Goal: Task Accomplishment & Management: Manage account settings

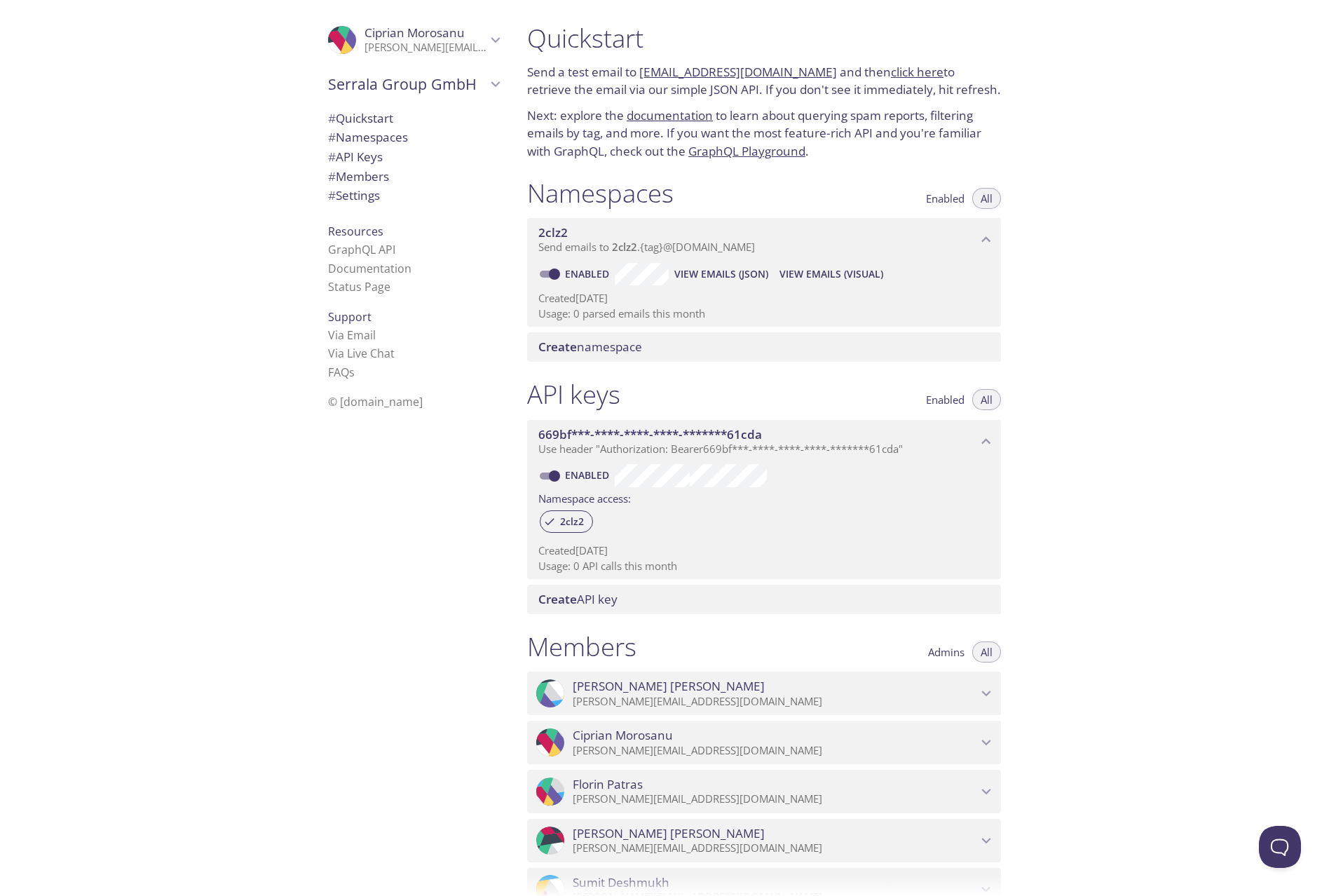
scroll to position [314, 0]
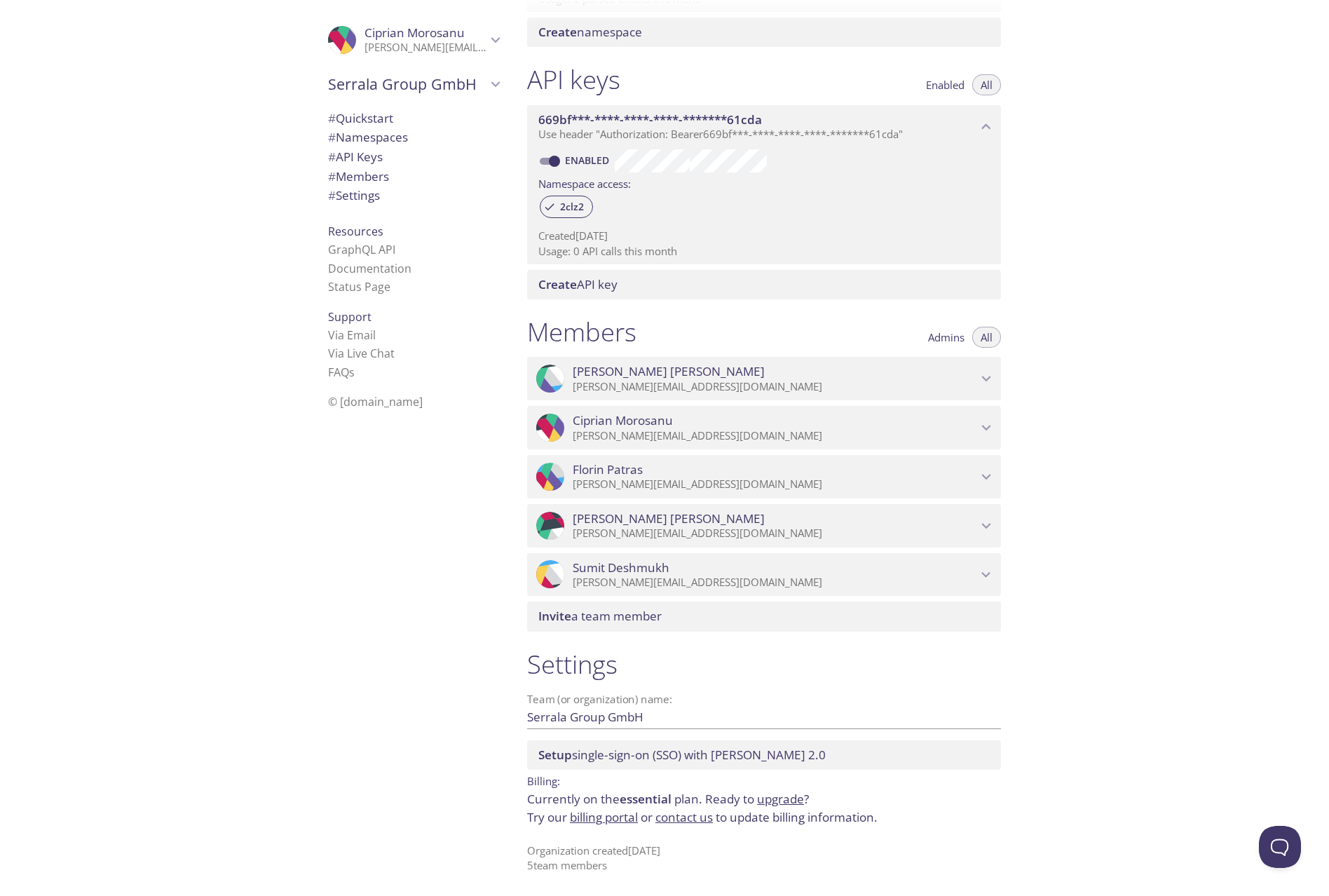
click at [936, 337] on span "Admins" at bounding box center [946, 337] width 37 height 0
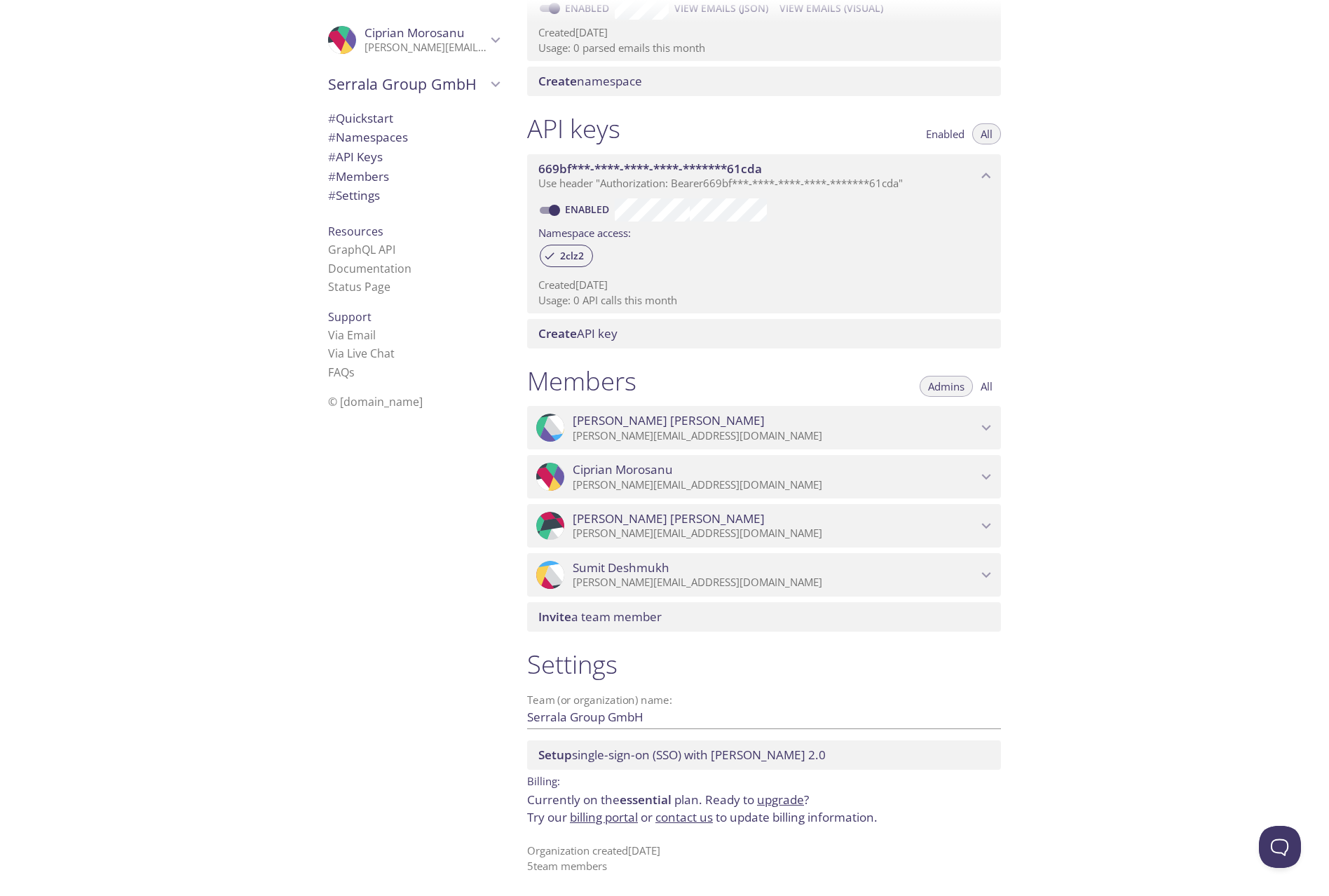
scroll to position [265, 0]
click at [986, 386] on span "All" at bounding box center [987, 386] width 12 height 0
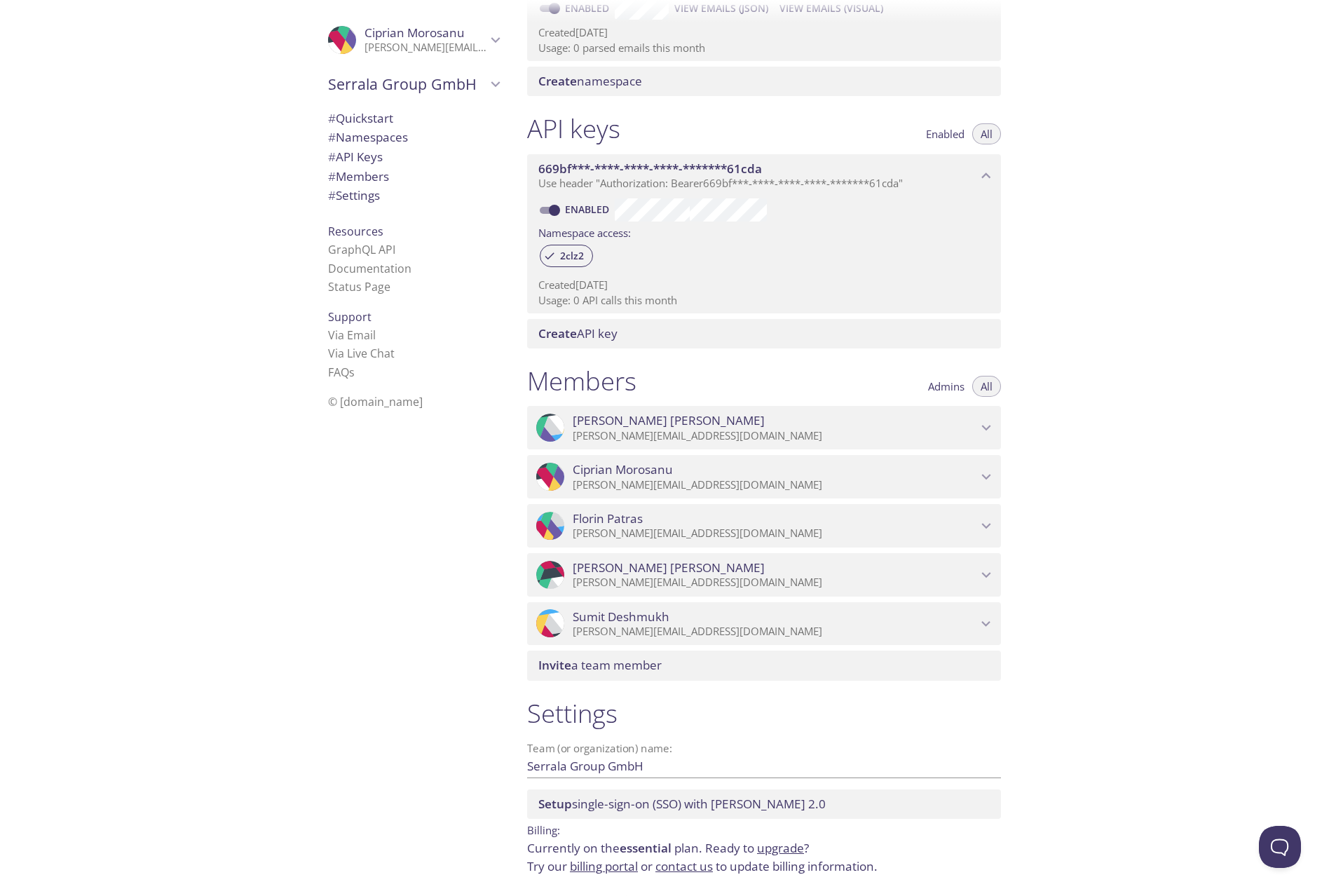
click at [943, 386] on span "Admins" at bounding box center [946, 386] width 37 height 0
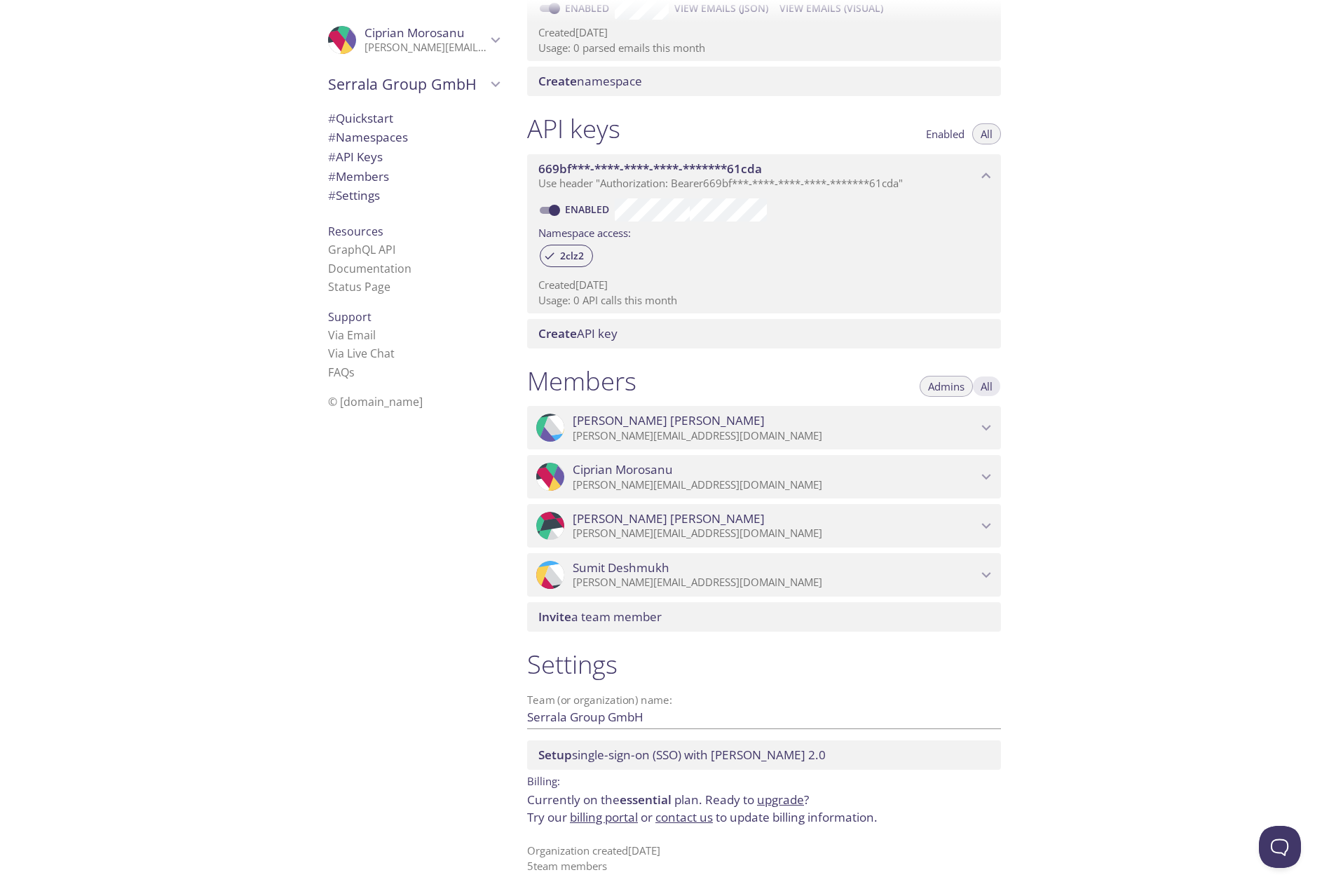
click at [984, 386] on span "All" at bounding box center [987, 386] width 12 height 0
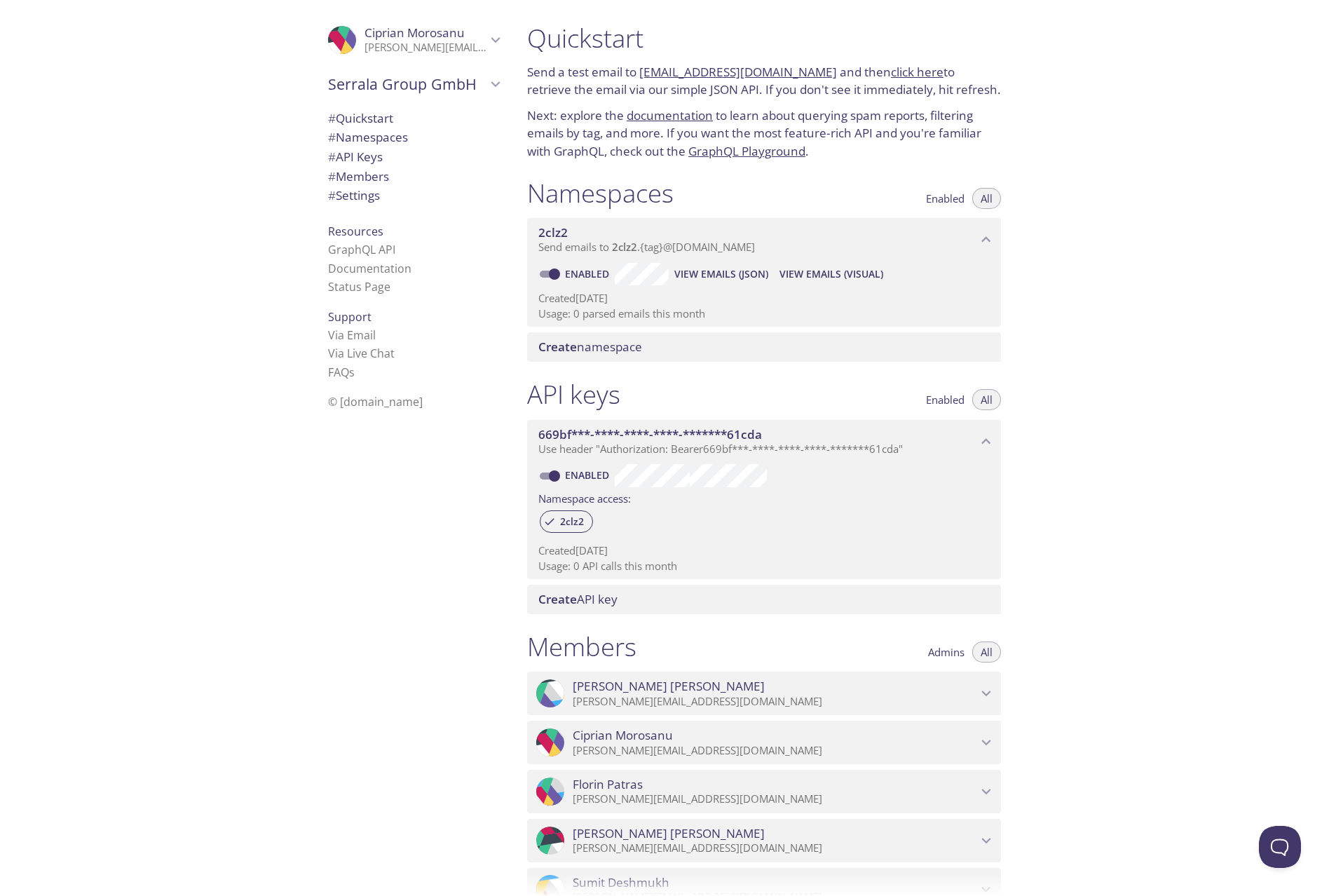
scroll to position [211, 0]
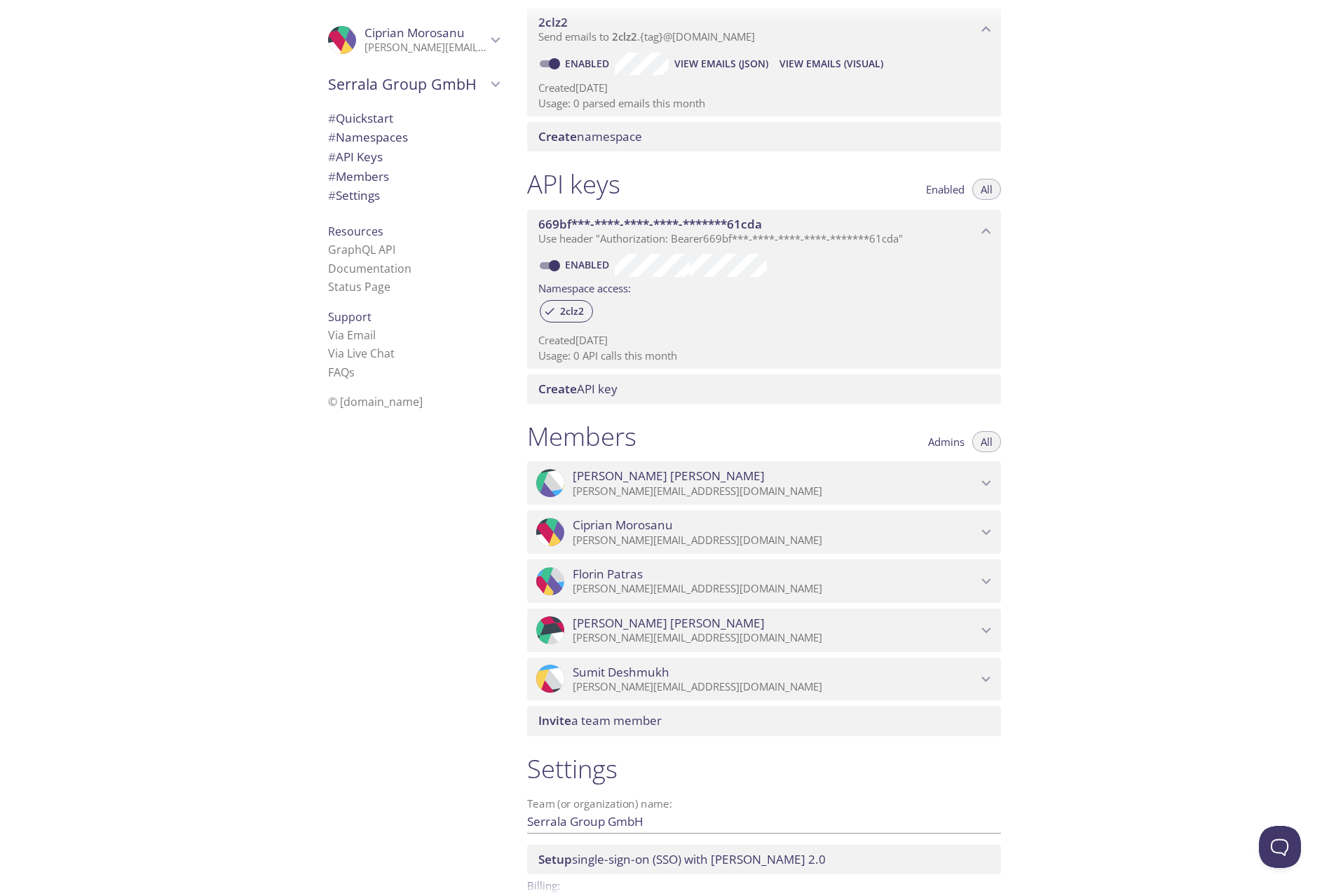
click at [987, 578] on icon "Florin Patras" at bounding box center [986, 581] width 18 height 18
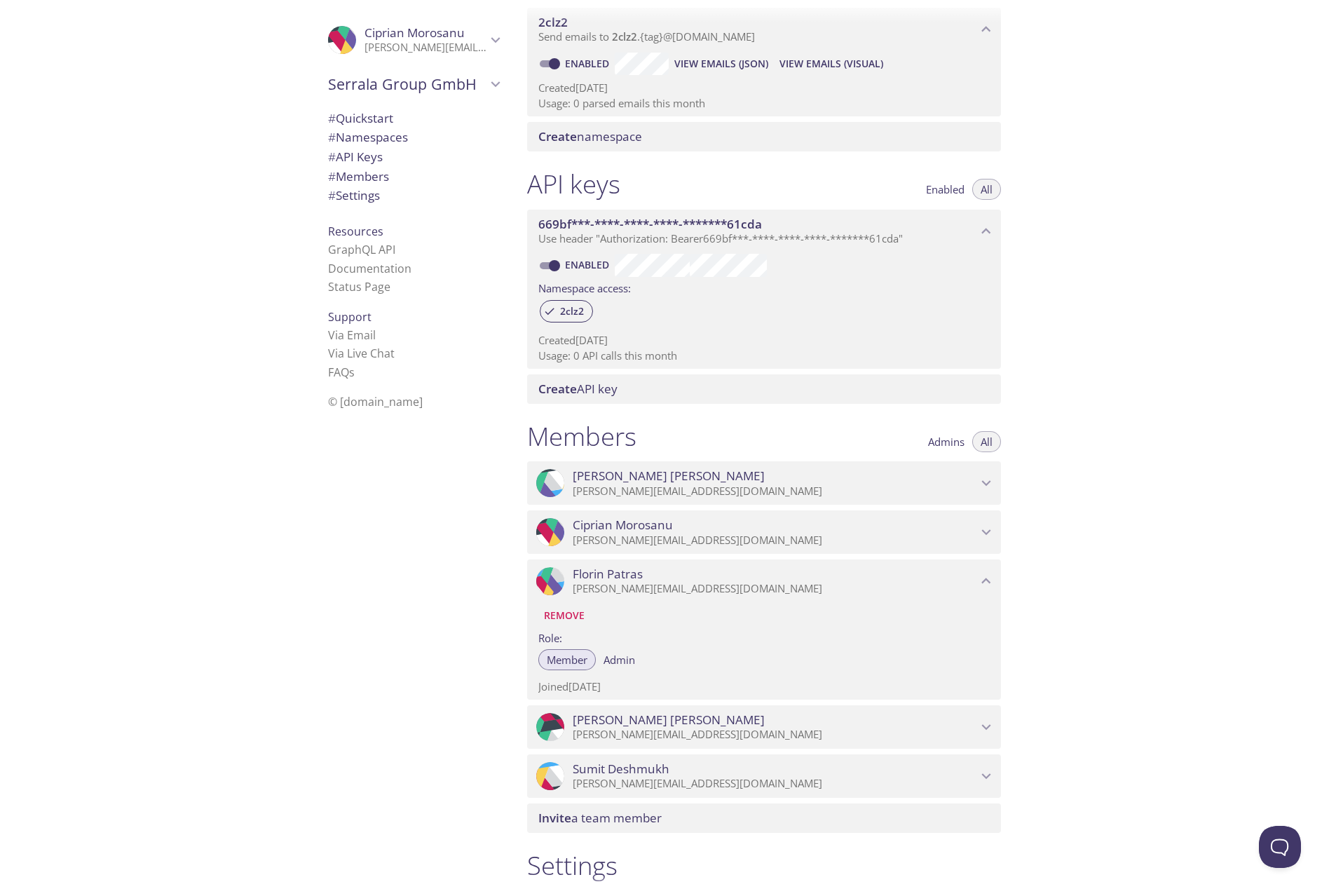
click at [987, 578] on icon "Florin Patras" at bounding box center [986, 581] width 18 height 18
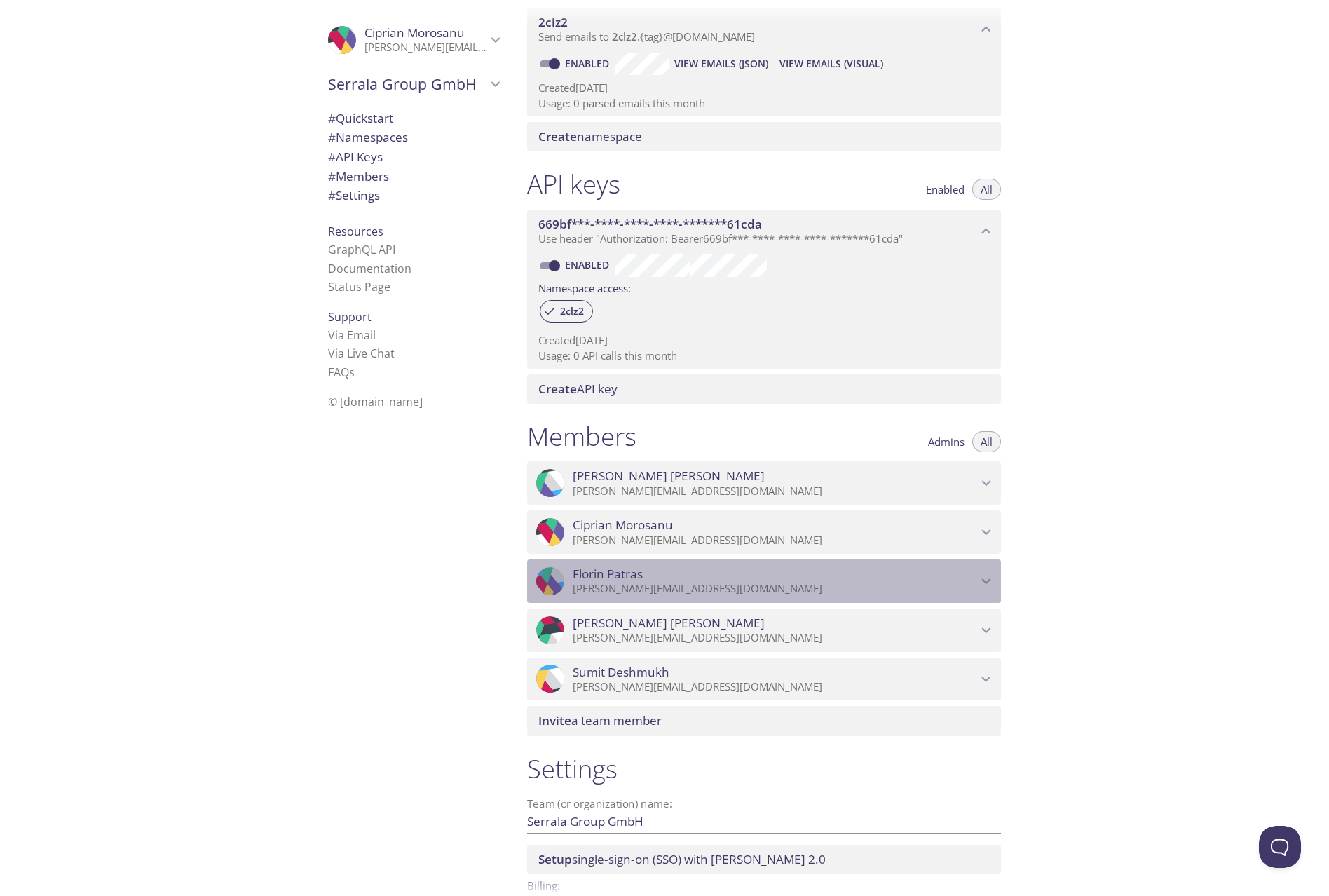
click at [987, 578] on icon "Florin Patras" at bounding box center [986, 581] width 18 height 18
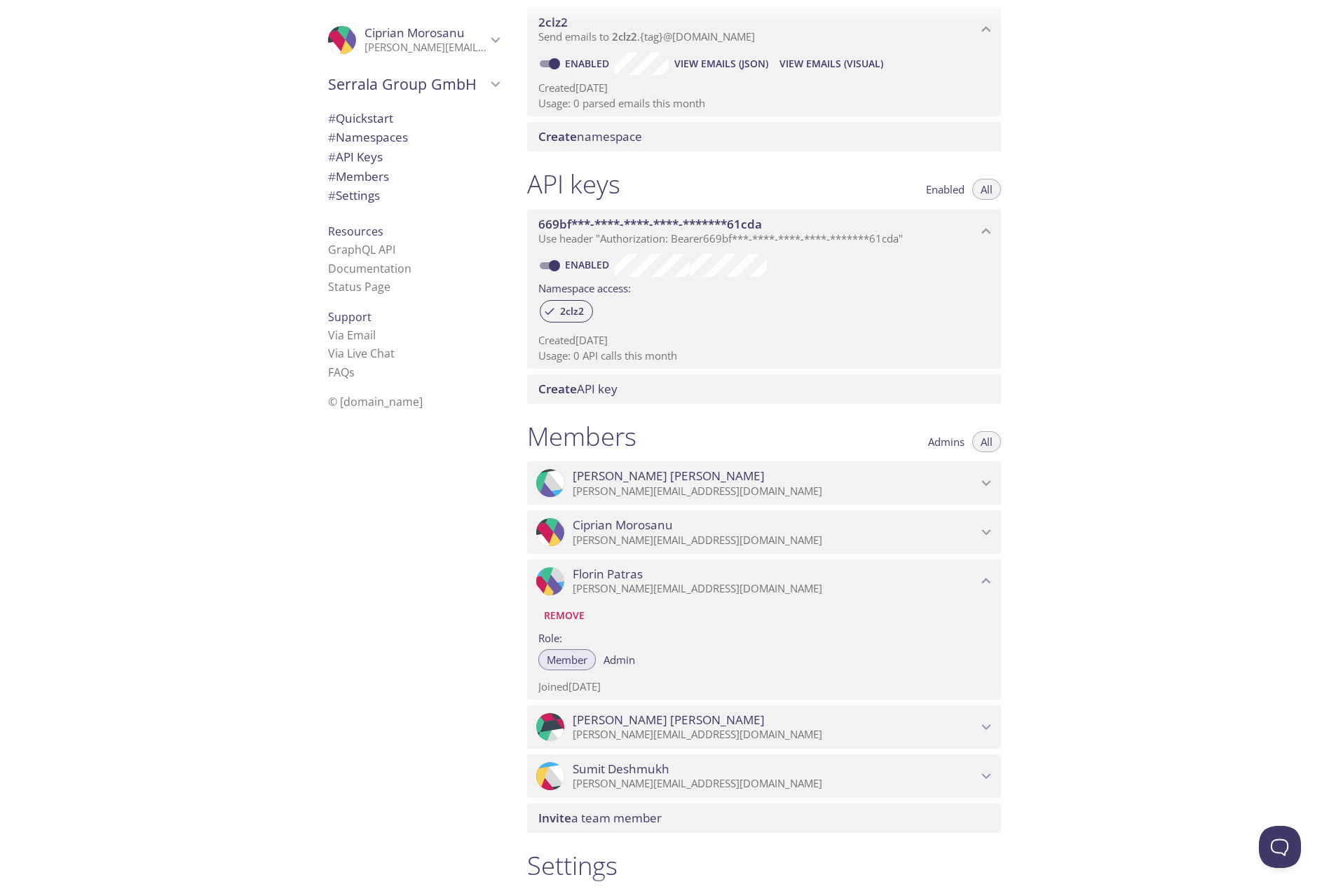
scroll to position [411, 0]
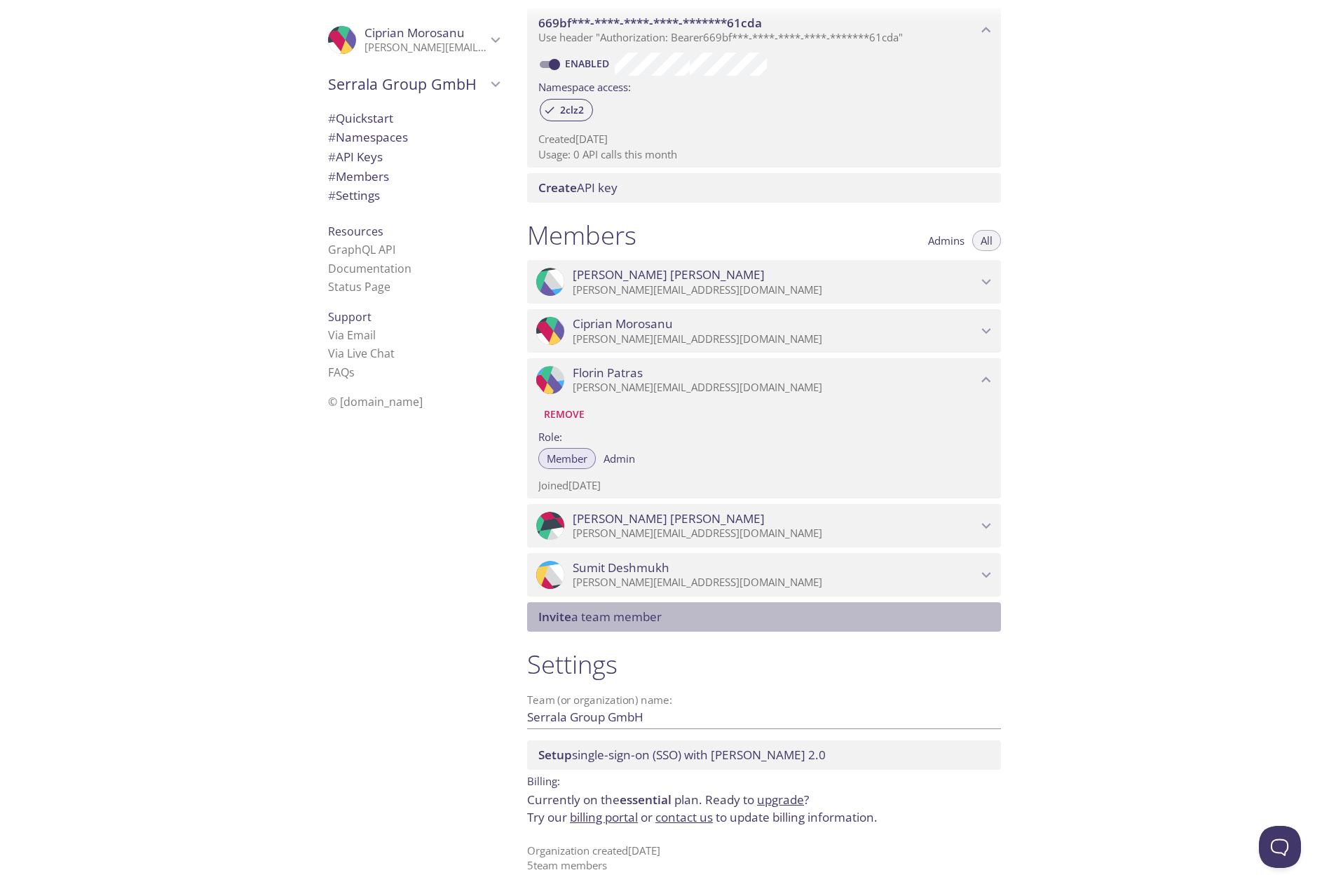
click at [621, 614] on span "Invite a team member" at bounding box center [600, 616] width 123 height 16
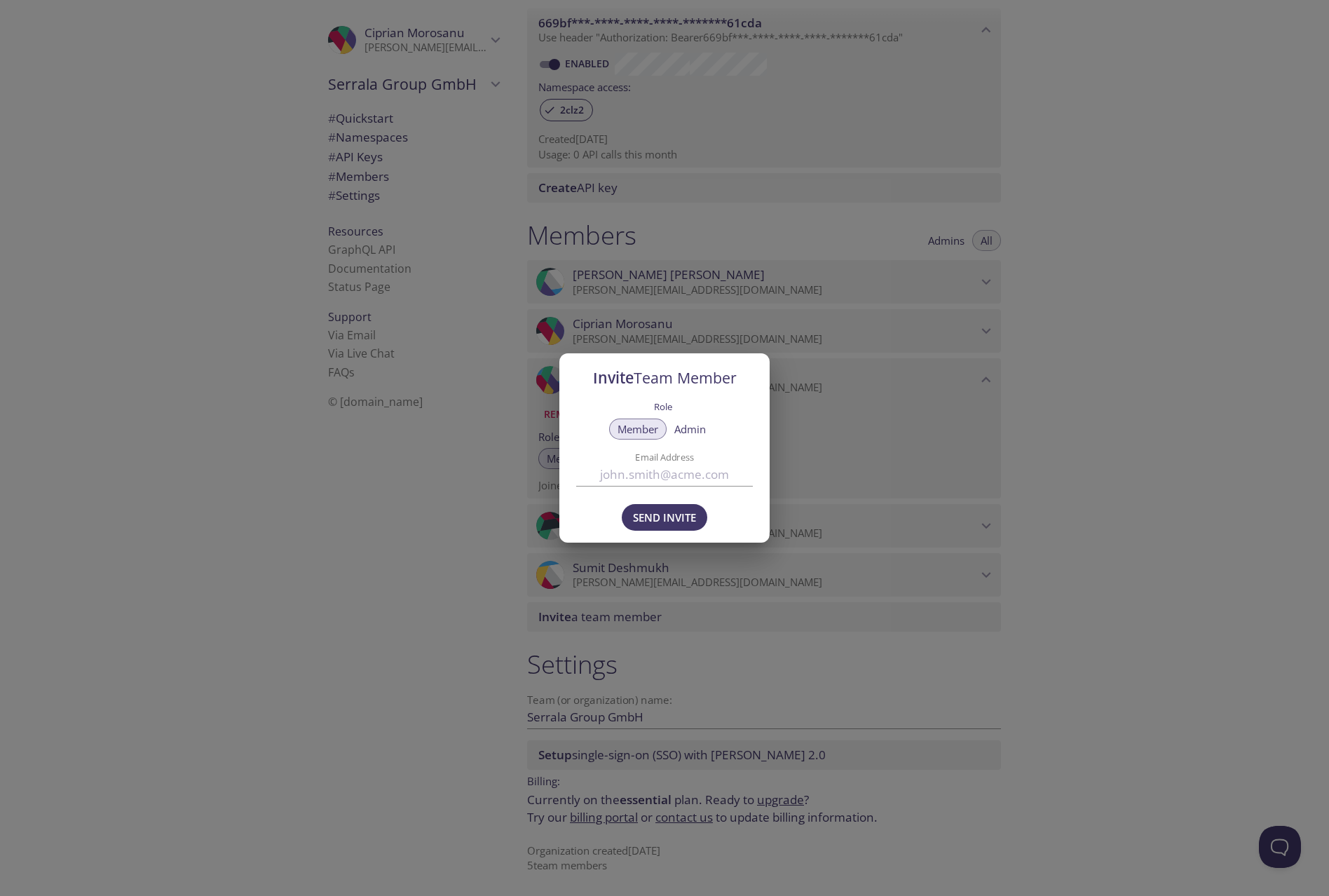
click at [642, 467] on input "Email Address" at bounding box center [664, 474] width 177 height 23
paste input "[URL][DOMAIN_NAME]"
type input "[URL][DOMAIN_NAME]"
click at [645, 472] on input "Email Address" at bounding box center [664, 474] width 177 height 23
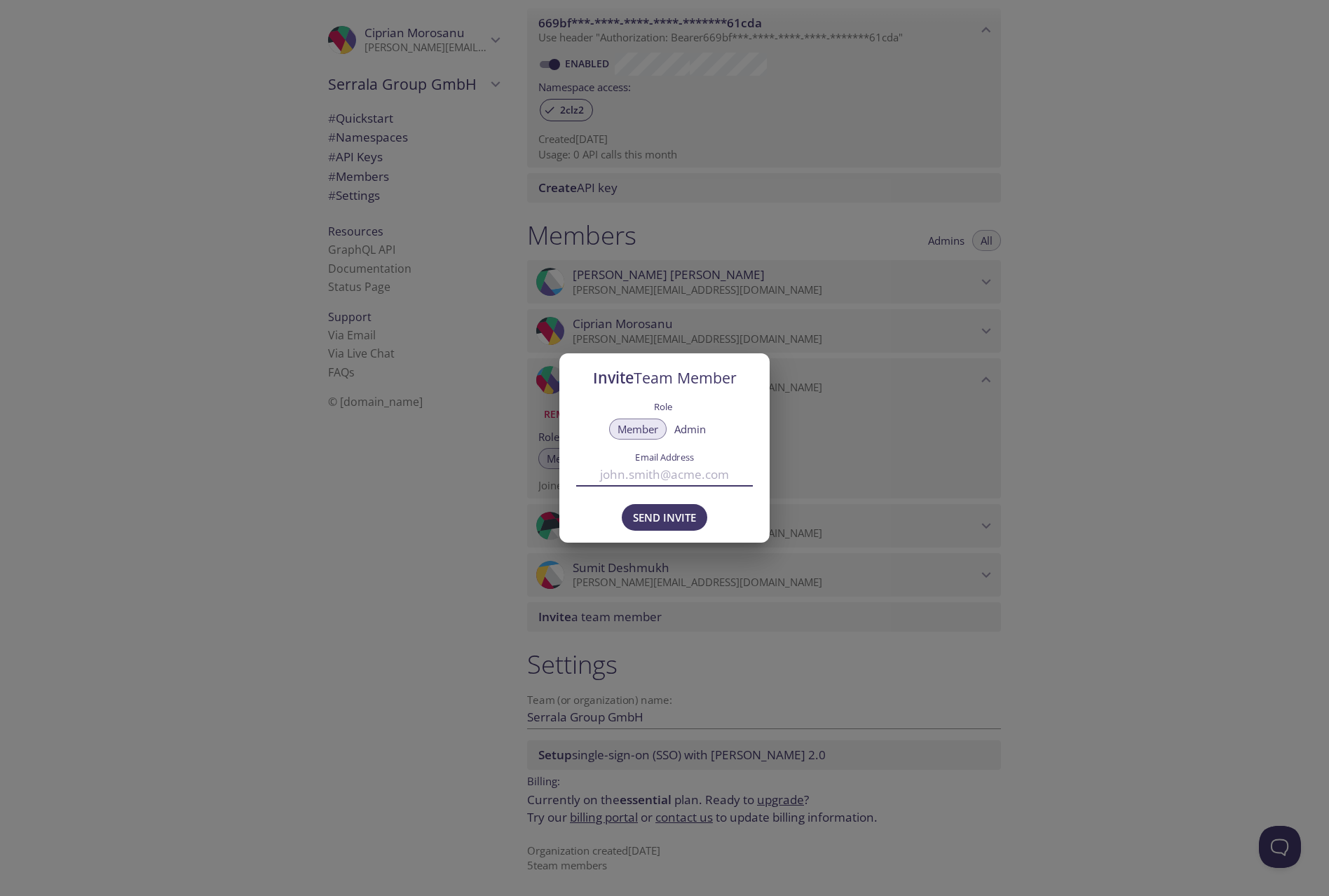
paste input "[PERSON_NAME][EMAIL_ADDRESS][DOMAIN_NAME]"
type input "[PERSON_NAME][EMAIL_ADDRESS][DOMAIN_NAME]"
click at [667, 518] on span "Send Invite" at bounding box center [664, 516] width 63 height 18
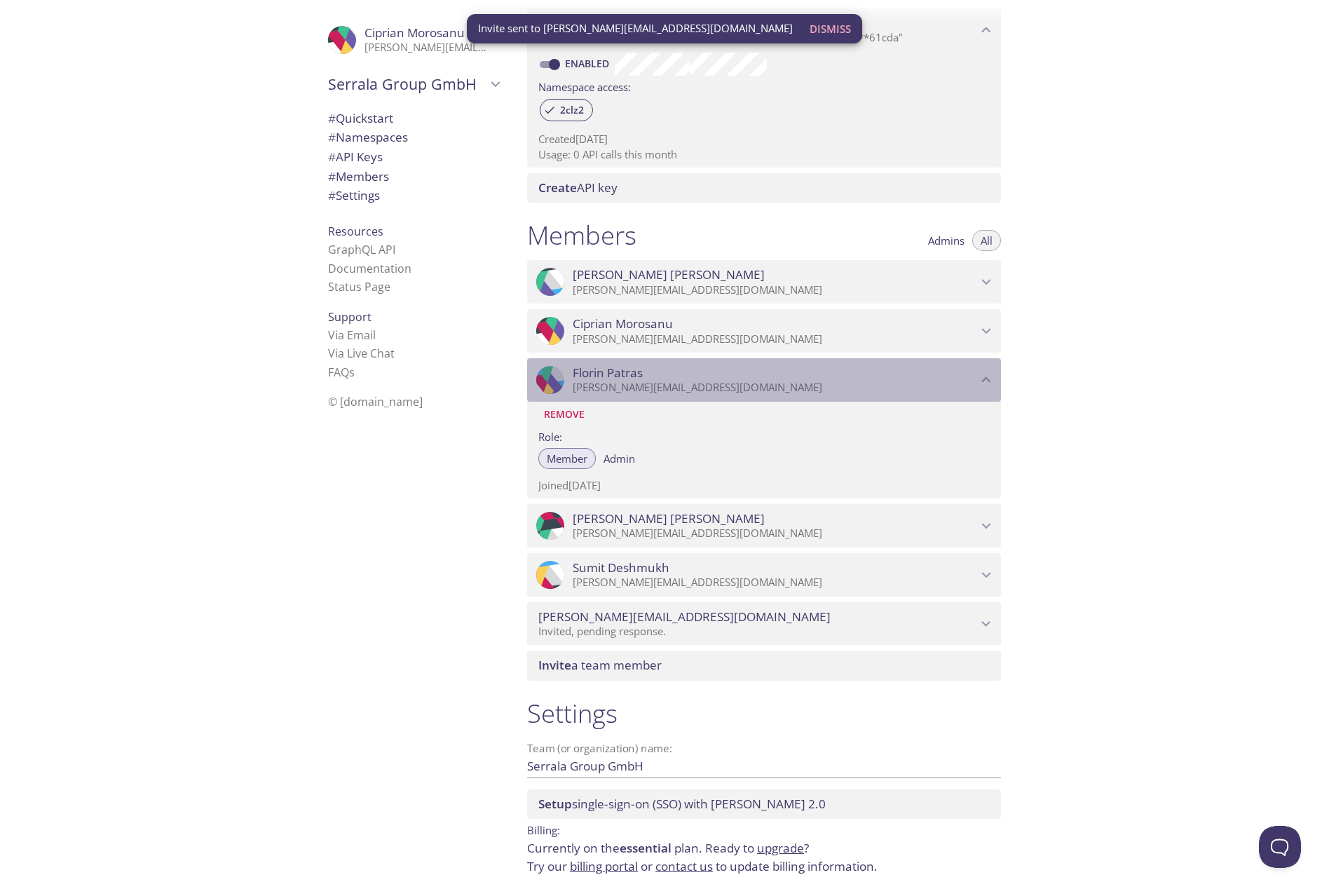
click at [987, 381] on icon "Florin Patras" at bounding box center [986, 380] width 18 height 18
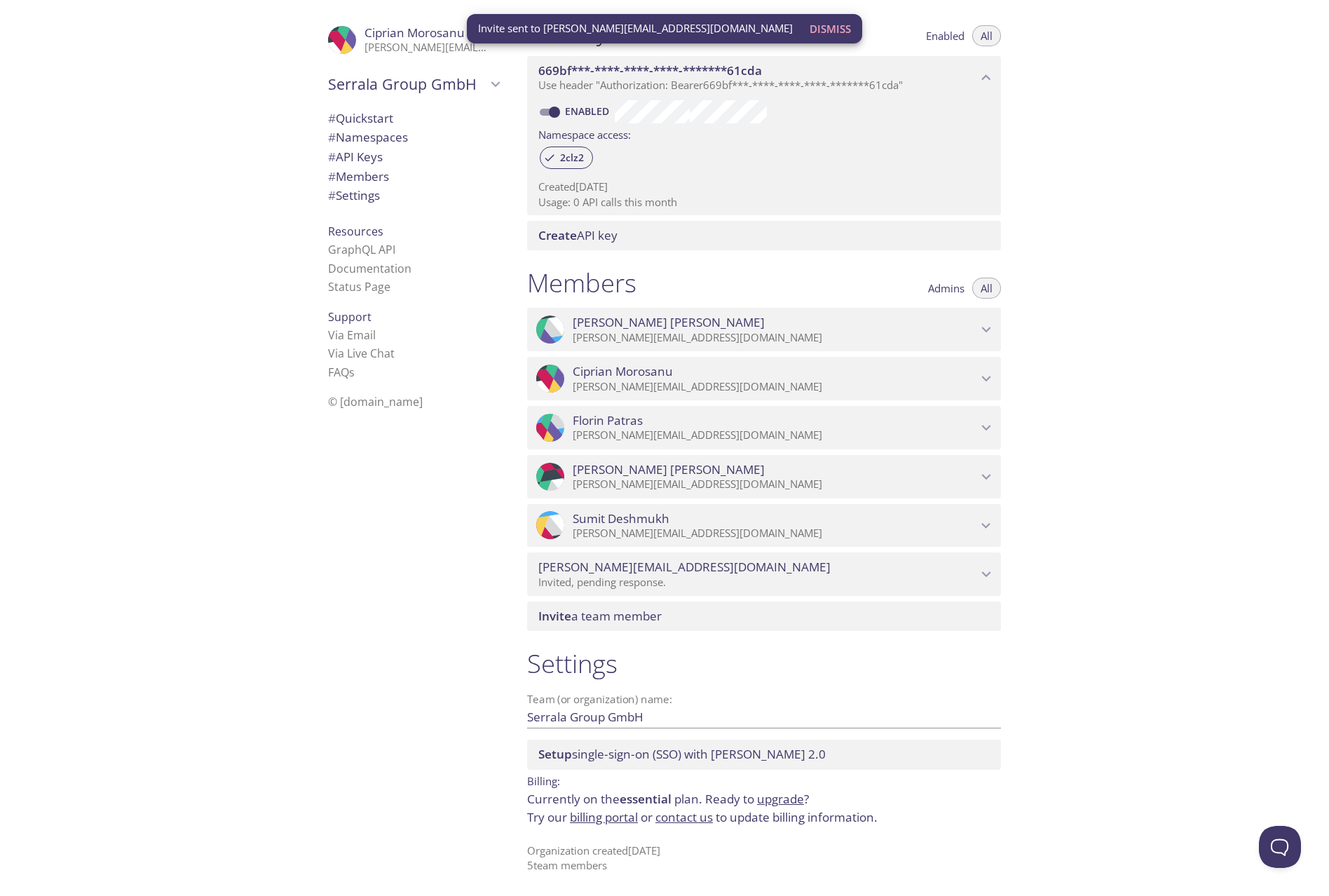
scroll to position [363, 0]
